Goal: Information Seeking & Learning: Compare options

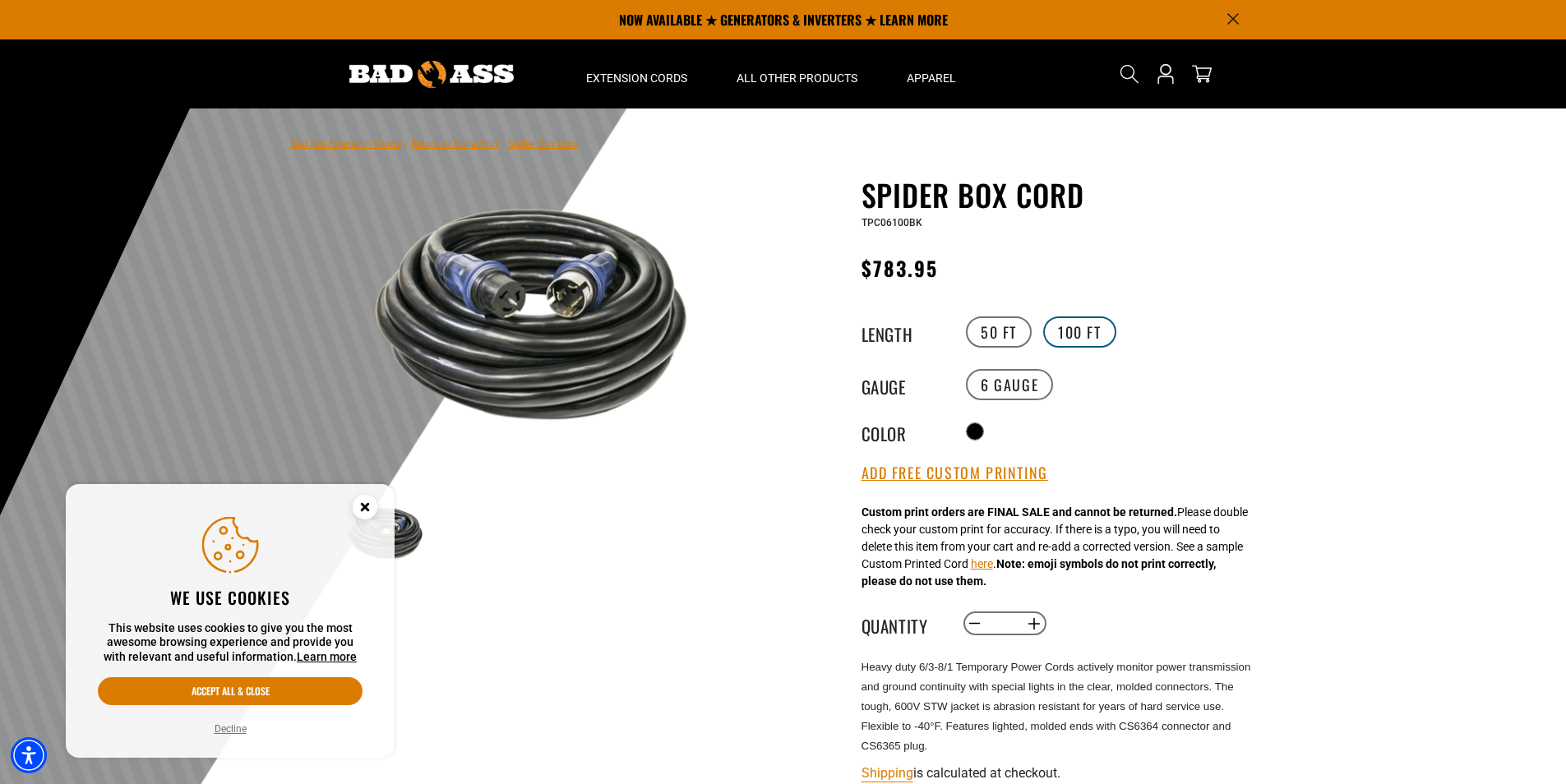
click at [1058, 331] on label "100 FT" at bounding box center [1080, 332] width 74 height 31
click at [1077, 333] on label "100 FT" at bounding box center [1080, 332] width 74 height 31
click at [1076, 333] on label "100 FT" at bounding box center [1080, 332] width 74 height 31
click at [361, 508] on circle "Close this option" at bounding box center [365, 507] width 25 height 24
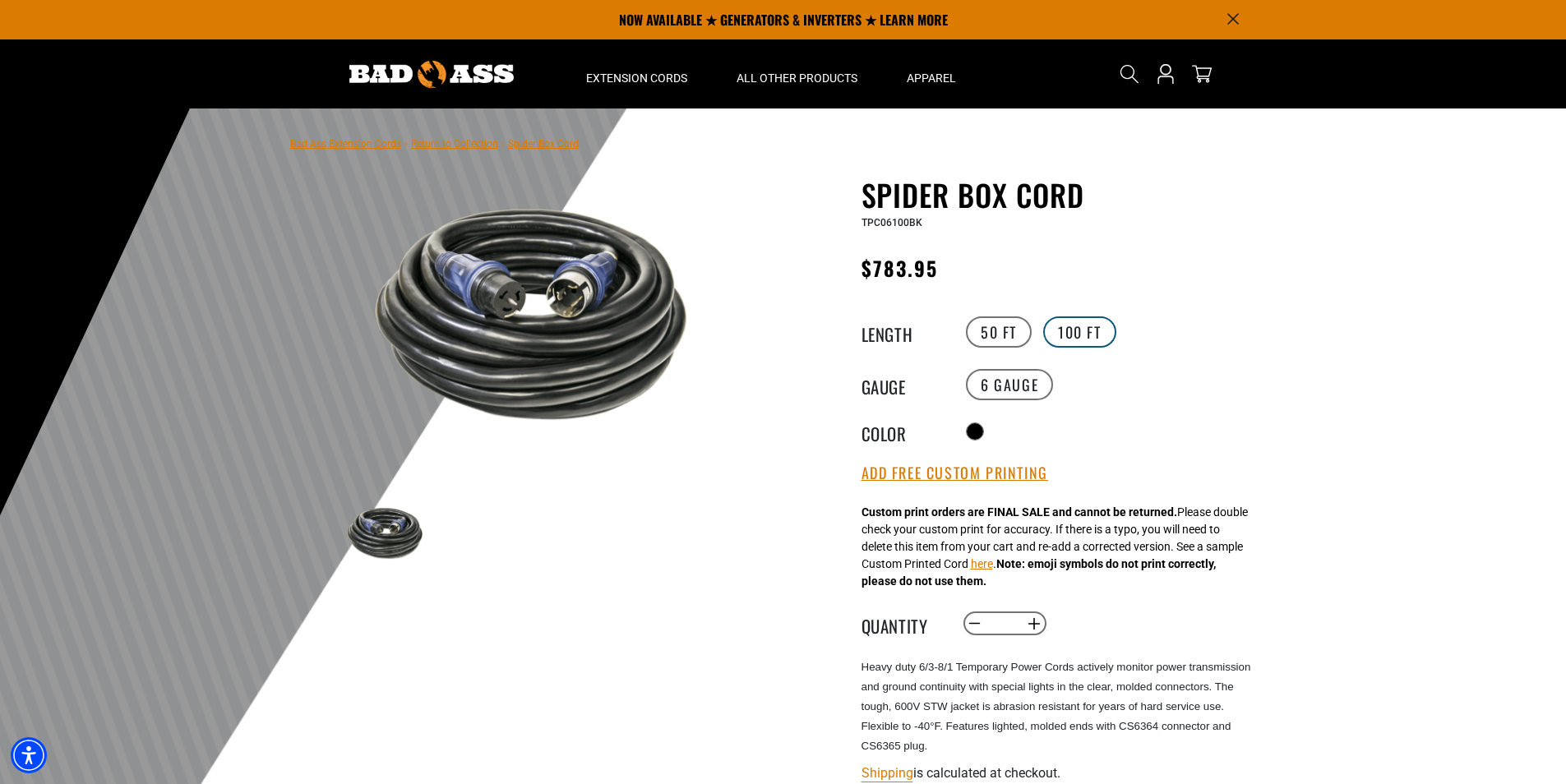
click at [1059, 323] on label "100 FT" at bounding box center [1080, 332] width 74 height 31
click at [1055, 323] on label "100 FT" at bounding box center [1080, 332] width 74 height 31
click at [1003, 334] on label "50 FT" at bounding box center [998, 332] width 66 height 31
click at [1077, 336] on label "100 FT" at bounding box center [1080, 332] width 74 height 31
click at [1005, 337] on label "50 FT" at bounding box center [998, 332] width 66 height 31
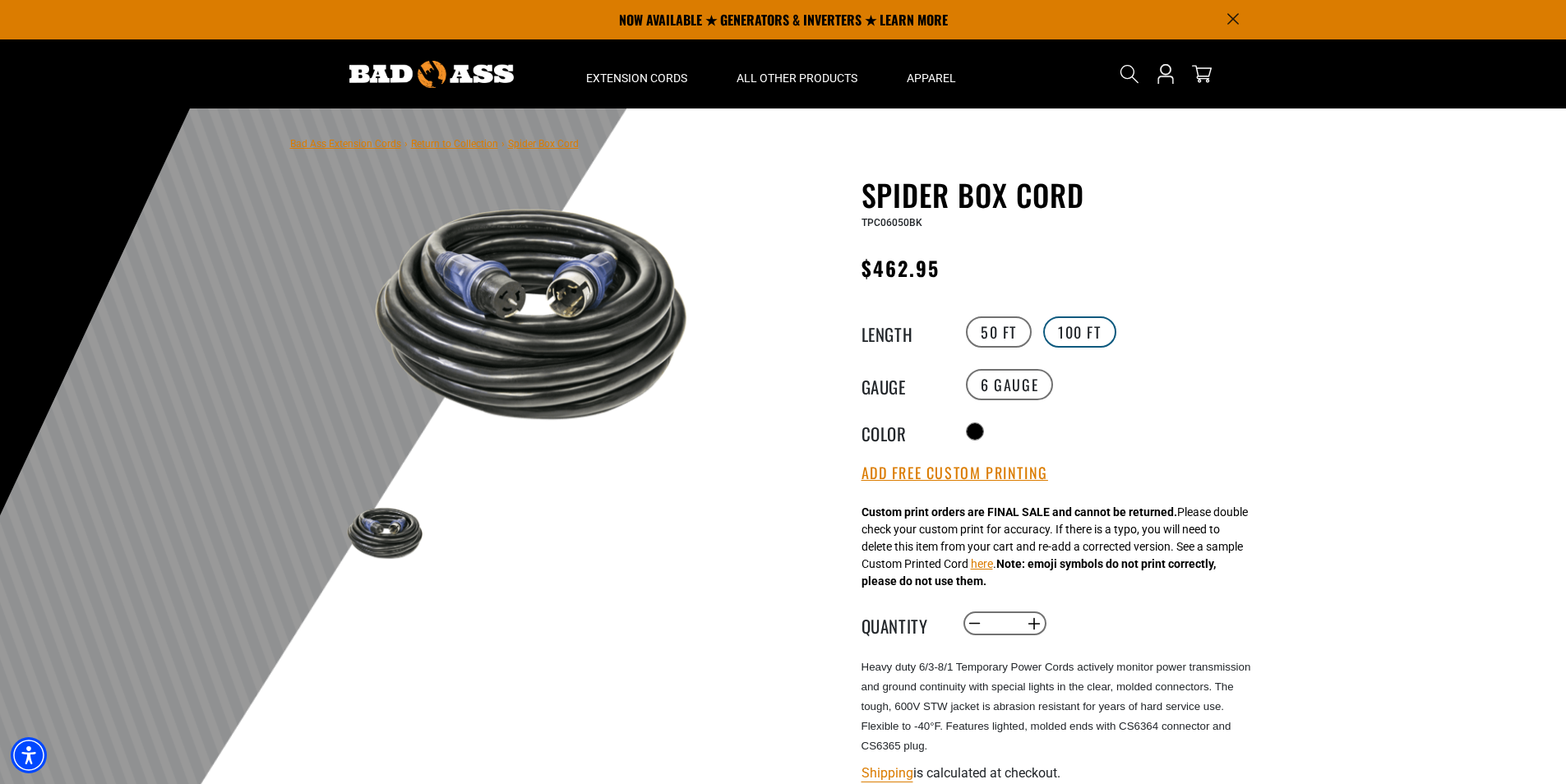
click at [1063, 335] on label "100 FT" at bounding box center [1080, 332] width 74 height 31
